Goal: Information Seeking & Learning: Check status

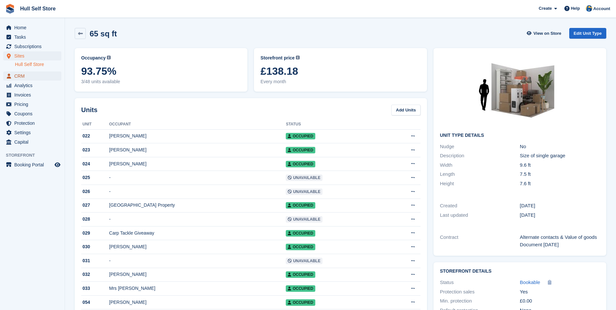
click at [43, 75] on span "CRM" at bounding box center [33, 75] width 39 height 9
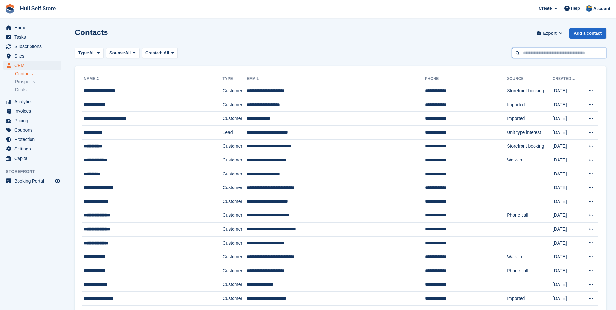
click at [565, 48] on input "text" at bounding box center [559, 53] width 94 height 11
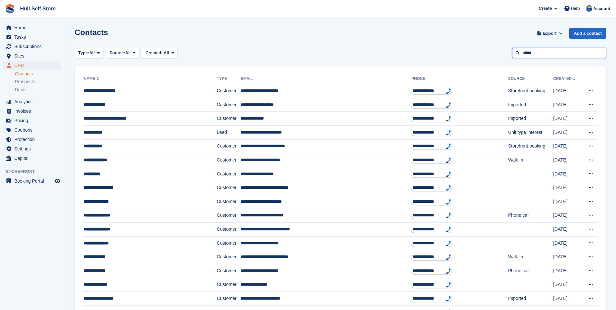
type input "*****"
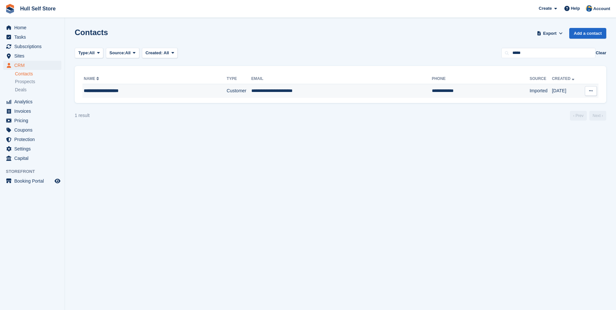
click at [331, 96] on td "**********" at bounding box center [341, 91] width 181 height 14
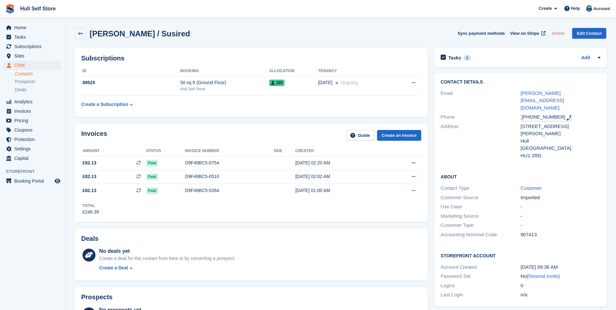
click at [534, 113] on div "[PHONE_NUMBER]" at bounding box center [546, 116] width 51 height 7
click at [173, 166] on div "Paid" at bounding box center [165, 163] width 39 height 7
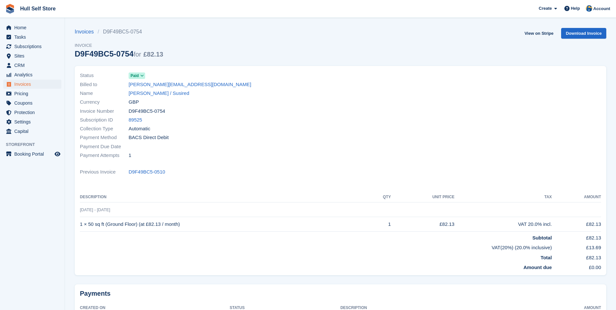
drag, startPoint x: 139, startPoint y: 156, endPoint x: 105, endPoint y: 63, distance: 98.7
click at [105, 63] on div "Status Paid Billed to susan.hogan2211@gmail.com Name Susan Hogan / Susired Curr…" at bounding box center [341, 172] width 540 height 221
drag, startPoint x: 105, startPoint y: 63, endPoint x: 225, endPoint y: 155, distance: 150.4
click at [225, 155] on div "Payment Attempts 1" at bounding box center [208, 155] width 257 height 9
drag, startPoint x: 169, startPoint y: 137, endPoint x: 126, endPoint y: 76, distance: 75.0
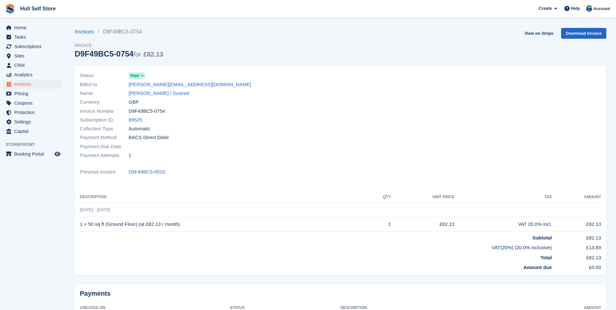
click at [126, 76] on div "Status Paid Billed to susan.hogan2211@gmail.com Name Susan Hogan / Susired Curr…" at bounding box center [208, 115] width 265 height 96
drag, startPoint x: 126, startPoint y: 76, endPoint x: 195, endPoint y: 134, distance: 89.7
click at [195, 134] on div "Payment Method BACS Direct Debit" at bounding box center [208, 137] width 257 height 9
drag, startPoint x: 169, startPoint y: 91, endPoint x: 169, endPoint y: 96, distance: 5.6
click at [169, 91] on link "[PERSON_NAME] / Susired" at bounding box center [159, 93] width 61 height 7
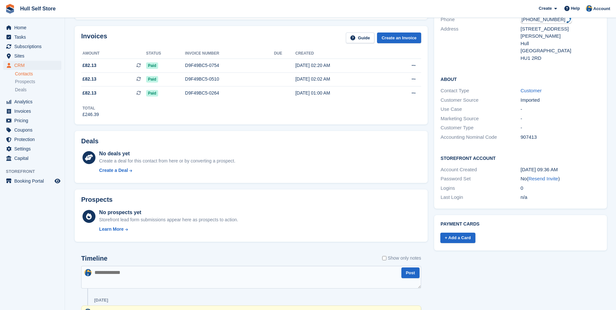
scroll to position [130, 0]
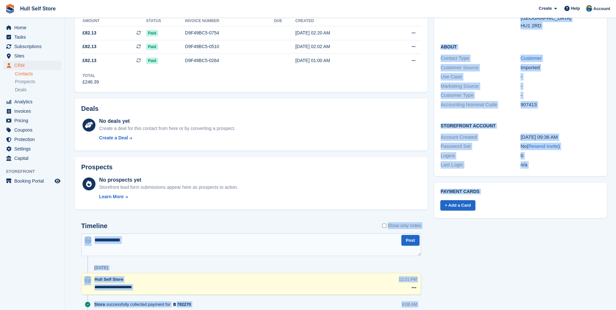
drag, startPoint x: 430, startPoint y: 228, endPoint x: 477, endPoint y: 238, distance: 48.3
click at [477, 238] on div "Subscriptions ID Booking Allocation Tenancy 89525 50 sq ft (Ground Floor) Hull …" at bounding box center [340, 301] width 538 height 773
click at [479, 238] on div "Tasks 1 Add create new subscription for new DD 23 Sep Contact Details Email sus…" at bounding box center [520, 301] width 179 height 773
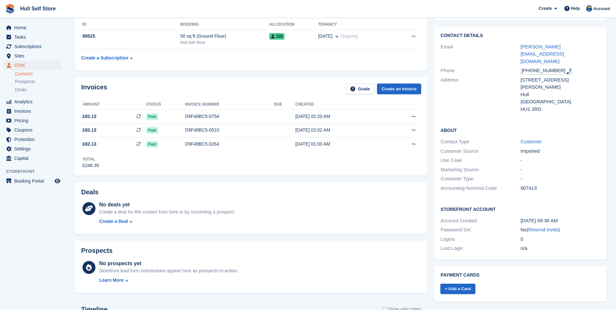
scroll to position [65, 0]
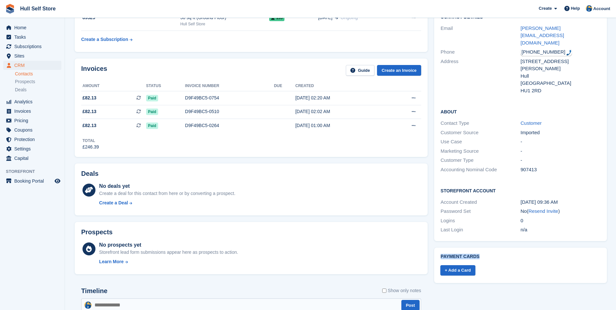
drag, startPoint x: 476, startPoint y: 236, endPoint x: 440, endPoint y: 234, distance: 36.7
click at [440, 248] on div "Payment cards + Add a Card" at bounding box center [520, 265] width 173 height 35
drag, startPoint x: 440, startPoint y: 234, endPoint x: 458, endPoint y: 273, distance: 42.6
click at [455, 265] on link "+ Add a Card" at bounding box center [458, 270] width 35 height 11
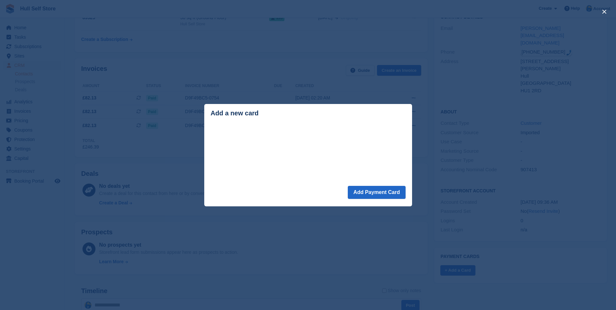
click at [509, 119] on div "close" at bounding box center [308, 155] width 616 height 310
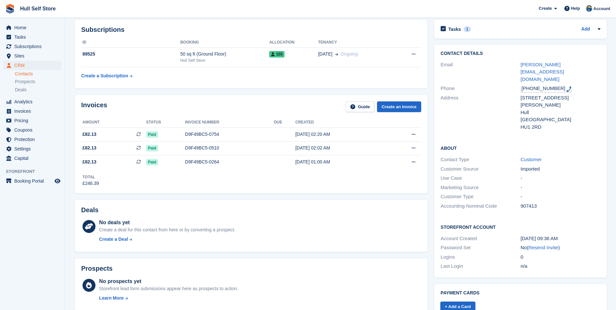
scroll to position [0, 0]
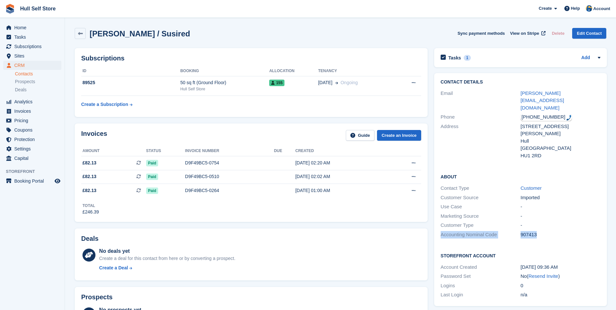
drag, startPoint x: 549, startPoint y: 212, endPoint x: 438, endPoint y: 212, distance: 111.1
click at [438, 212] on div "About Contact Type Customer Customer Source Imported Use Case - Marketing Sourc…" at bounding box center [520, 206] width 173 height 79
drag, startPoint x: 438, startPoint y: 212, endPoint x: 453, endPoint y: 220, distance: 17.3
click at [453, 220] on div "About Contact Type Customer Customer Source Imported Use Case - Marketing Sourc…" at bounding box center [520, 206] width 173 height 79
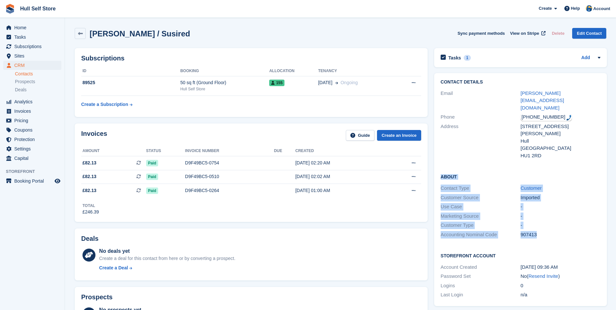
drag, startPoint x: 544, startPoint y: 214, endPoint x: 435, endPoint y: 154, distance: 124.2
click at [435, 167] on div "About Contact Type Customer Customer Source Imported Use Case - Marketing Sourc…" at bounding box center [520, 206] width 173 height 79
click at [560, 231] on div "907413" at bounding box center [561, 234] width 80 height 7
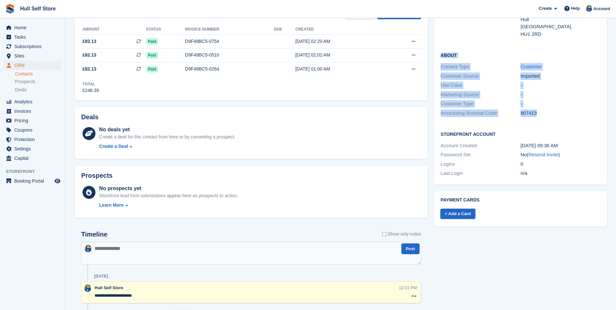
scroll to position [130, 0]
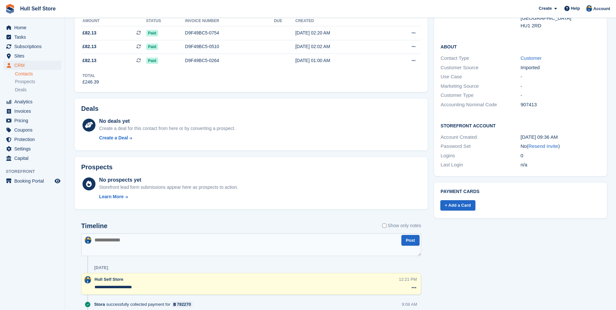
click at [522, 194] on div "+ Add a Card" at bounding box center [519, 202] width 161 height 17
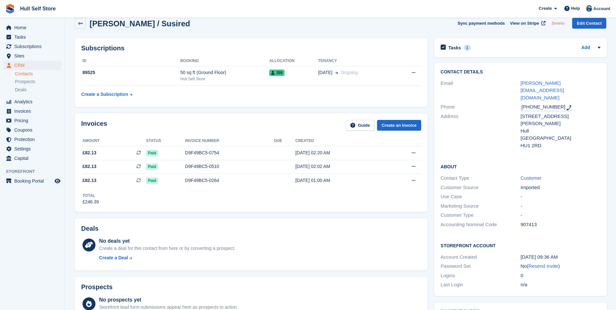
scroll to position [0, 0]
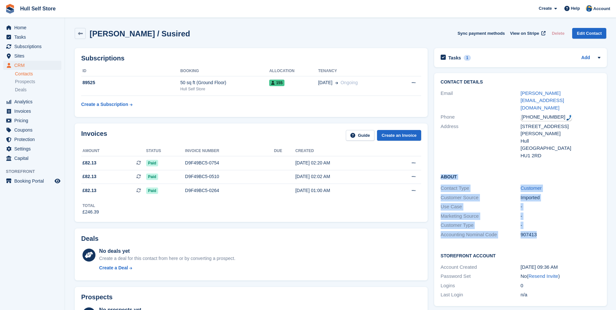
drag, startPoint x: 537, startPoint y: 213, endPoint x: 439, endPoint y: 157, distance: 113.4
click at [439, 167] on div "About Contact Type Customer Customer Source Imported Use Case - Marketing Sourc…" at bounding box center [520, 206] width 173 height 79
click at [456, 220] on div "About Contact Type Customer Customer Source Imported Use Case - Marketing Sourc…" at bounding box center [520, 206] width 173 height 79
drag, startPoint x: 537, startPoint y: 214, endPoint x: 435, endPoint y: 154, distance: 118.1
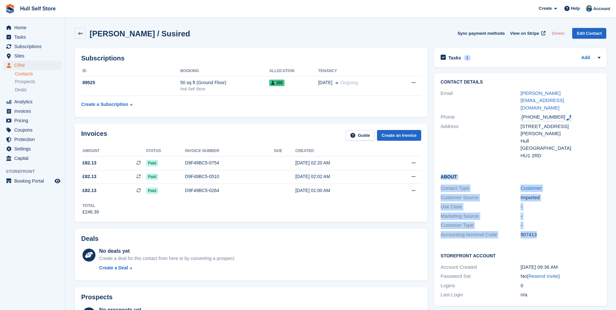
click at [435, 167] on div "About Contact Type Customer Customer Source Imported Use Case - Marketing Sourc…" at bounding box center [520, 206] width 173 height 79
drag, startPoint x: 435, startPoint y: 154, endPoint x: 479, endPoint y: 146, distance: 44.6
click at [479, 167] on div "About Contact Type Customer Customer Source Imported Use Case - Marketing Sourc…" at bounding box center [520, 206] width 173 height 79
drag, startPoint x: 541, startPoint y: 213, endPoint x: 438, endPoint y: 147, distance: 123.0
click at [438, 167] on div "About Contact Type Customer Customer Source Imported Use Case - Marketing Sourc…" at bounding box center [520, 206] width 173 height 79
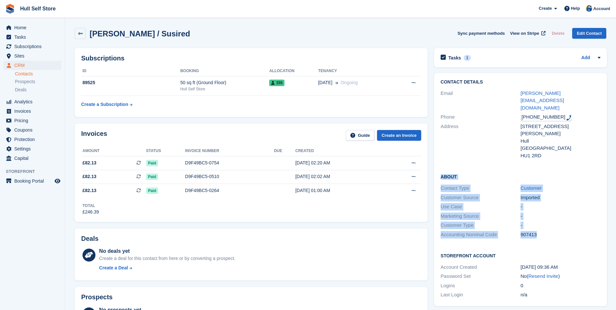
drag, startPoint x: 438, startPoint y: 147, endPoint x: 483, endPoint y: 159, distance: 47.0
click at [483, 167] on div "About Contact Type Customer Customer Source Imported Use Case - Marketing Sourc…" at bounding box center [520, 206] width 173 height 79
click at [473, 203] on div "Use Case" at bounding box center [481, 206] width 80 height 7
click at [487, 193] on div "Customer Source Imported" at bounding box center [521, 197] width 160 height 9
drag, startPoint x: 500, startPoint y: 213, endPoint x: 441, endPoint y: 168, distance: 73.5
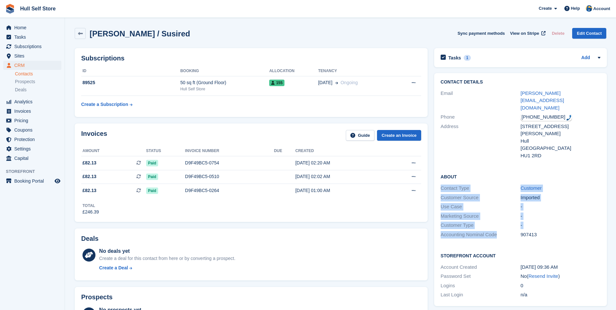
click at [441, 168] on div "About Contact Type Customer Customer Source Imported Use Case - Marketing Sourc…" at bounding box center [520, 206] width 173 height 79
drag, startPoint x: 441, startPoint y: 168, endPoint x: 502, endPoint y: 160, distance: 61.0
click at [502, 167] on div "About Contact Type Customer Customer Source Imported Use Case - Marketing Sourc…" at bounding box center [520, 206] width 173 height 79
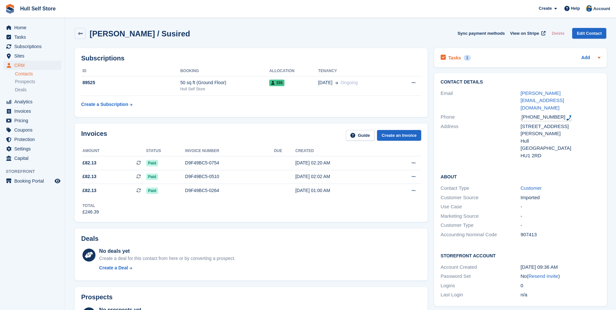
click at [522, 54] on div "Tasks 1 Add" at bounding box center [521, 57] width 160 height 9
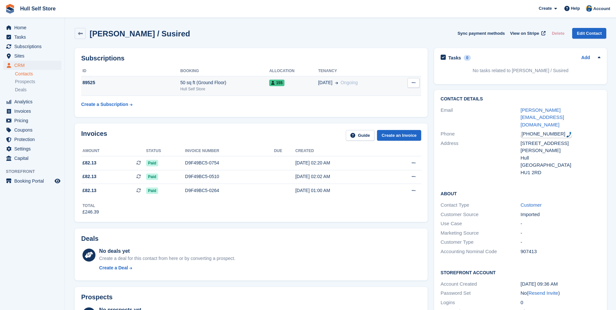
click at [226, 82] on div "50 sq ft (Ground Floor)" at bounding box center [224, 82] width 89 height 7
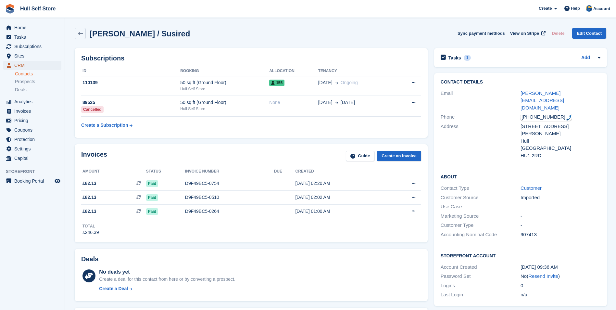
click at [25, 65] on span "CRM" at bounding box center [33, 65] width 39 height 9
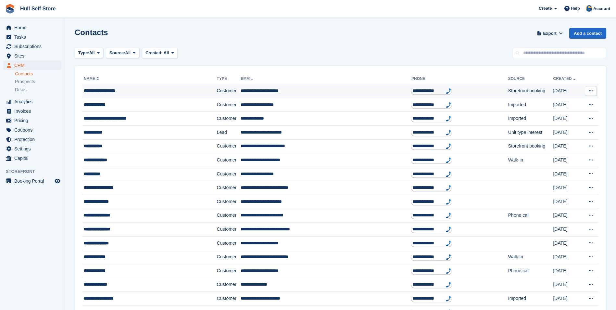
click at [128, 87] on div "**********" at bounding box center [138, 90] width 109 height 7
